Goal: Information Seeking & Learning: Learn about a topic

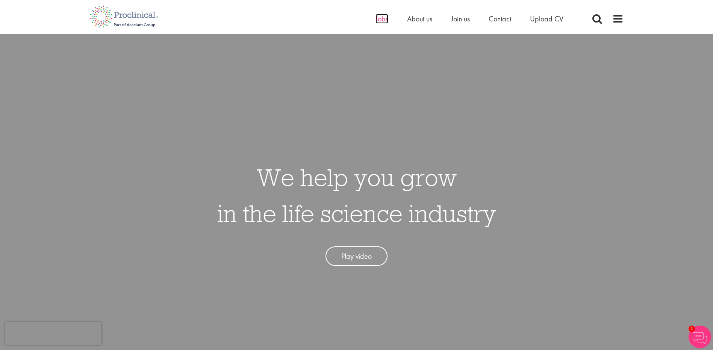
click at [381, 21] on span "Jobs" at bounding box center [382, 19] width 13 height 10
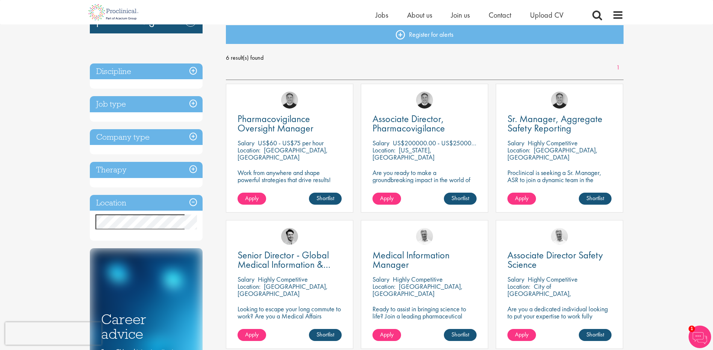
scroll to position [38, 0]
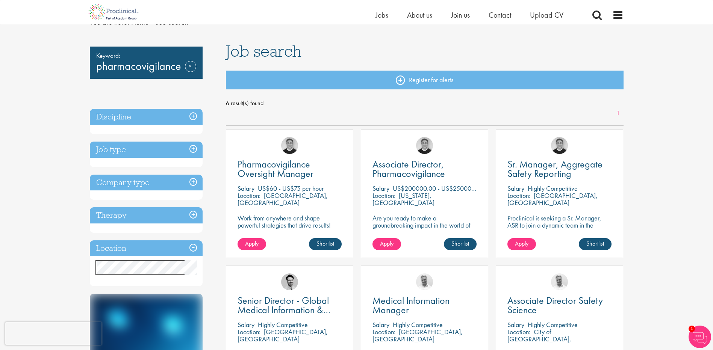
click at [191, 248] on h3 "Location" at bounding box center [146, 249] width 113 height 16
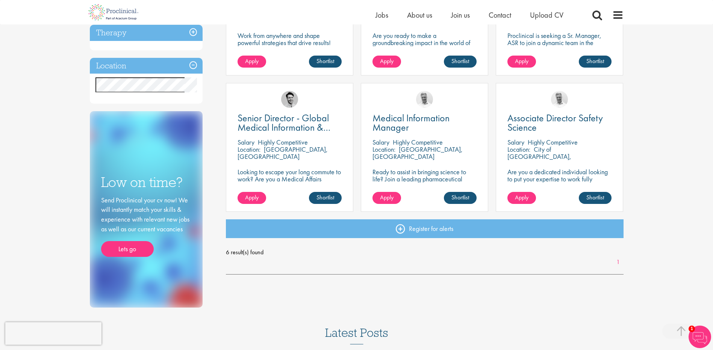
scroll to position [188, 0]
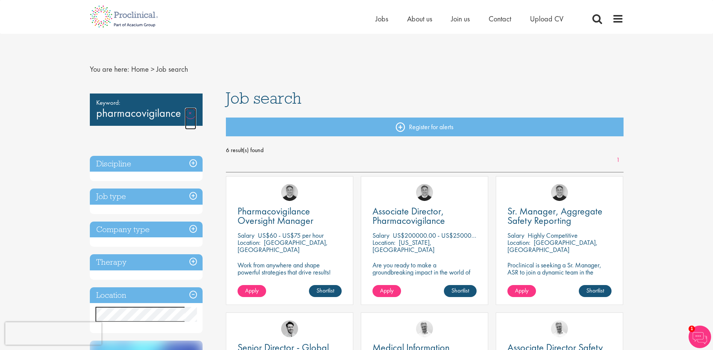
click at [189, 112] on link "Remove" at bounding box center [190, 119] width 11 height 22
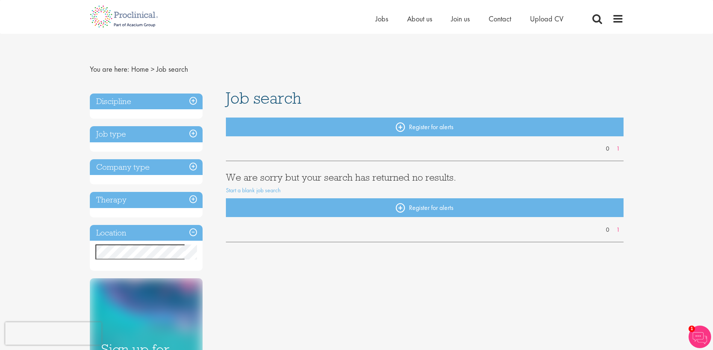
click at [191, 104] on h3 "Discipline" at bounding box center [146, 102] width 113 height 16
click at [191, 135] on h3 "Job type" at bounding box center [146, 134] width 113 height 16
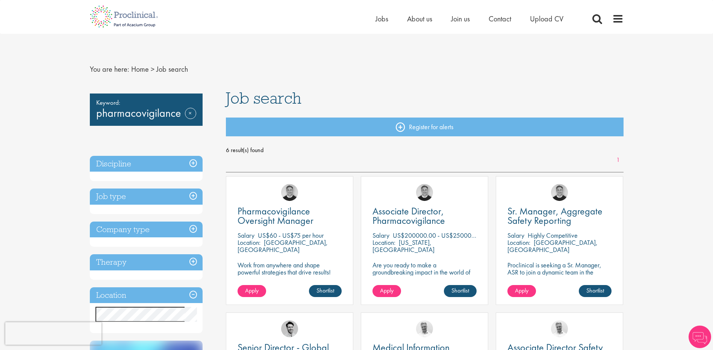
click at [427, 24] on li "About us" at bounding box center [419, 18] width 25 height 11
click at [426, 20] on span "About us" at bounding box center [419, 19] width 25 height 10
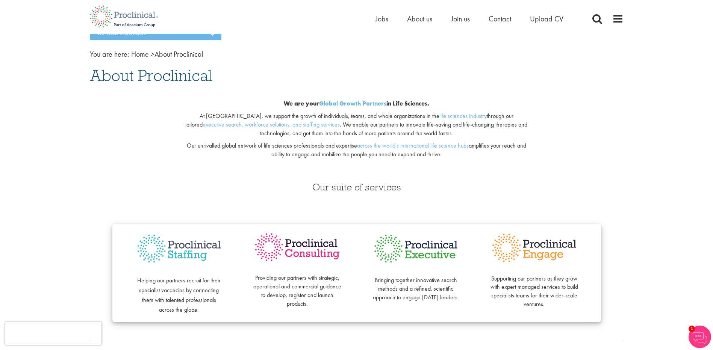
scroll to position [38, 0]
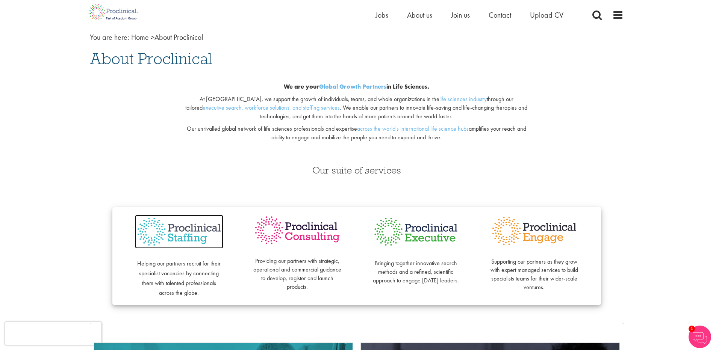
click at [185, 228] on img at bounding box center [179, 232] width 88 height 34
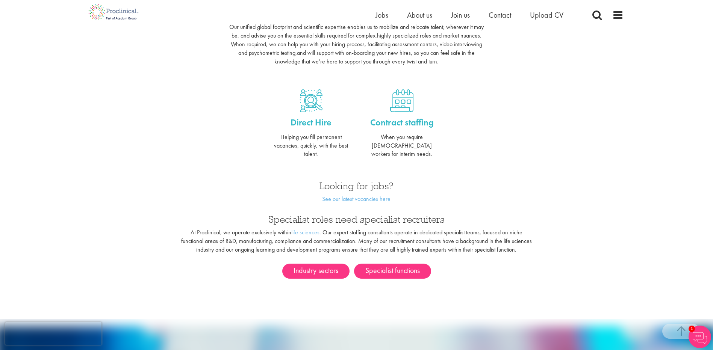
scroll to position [263, 0]
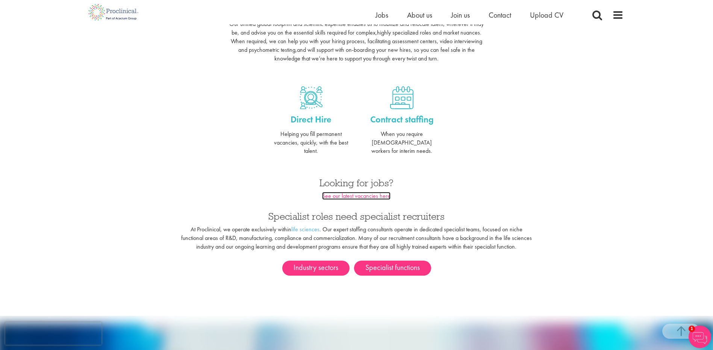
click at [361, 192] on link "See our latest vacancies here" at bounding box center [356, 196] width 68 height 8
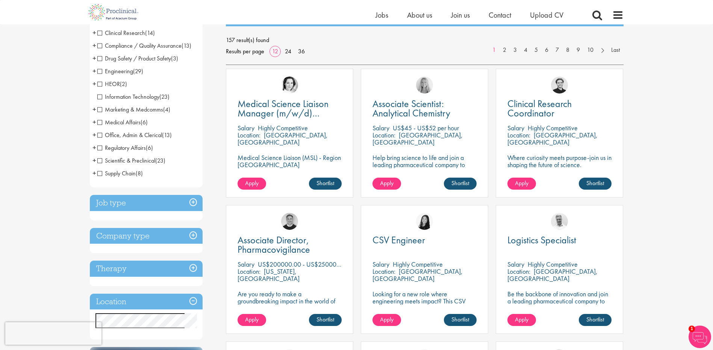
scroll to position [141, 0]
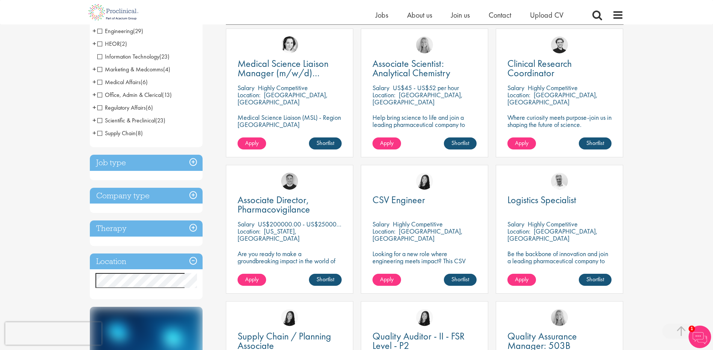
click at [159, 294] on div "Location Specified location Miles" at bounding box center [146, 277] width 113 height 46
click at [192, 264] on h3 "Location" at bounding box center [146, 262] width 113 height 16
click at [193, 261] on h3 "Location" at bounding box center [146, 262] width 113 height 16
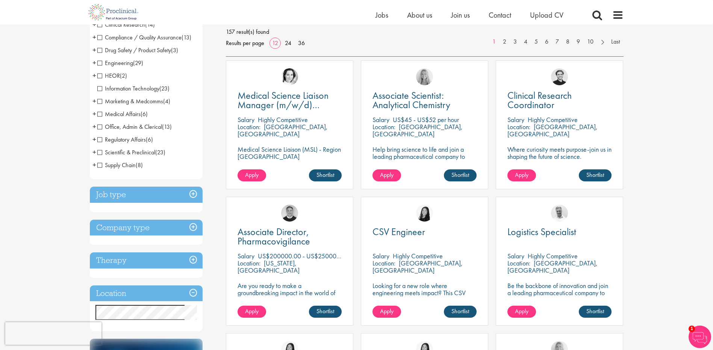
scroll to position [113, 0]
